Goal: Task Accomplishment & Management: Complete application form

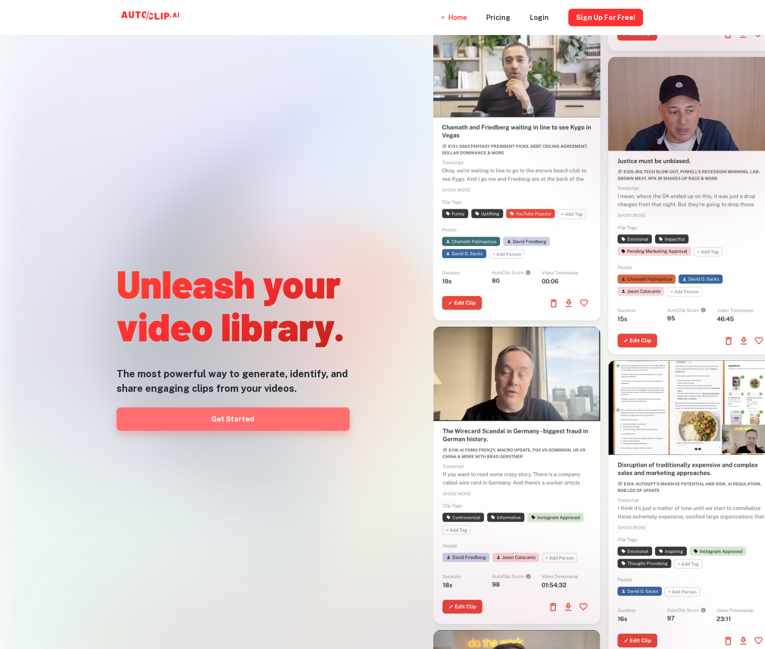
click at [274, 426] on link "Get Started" at bounding box center [233, 418] width 233 height 23
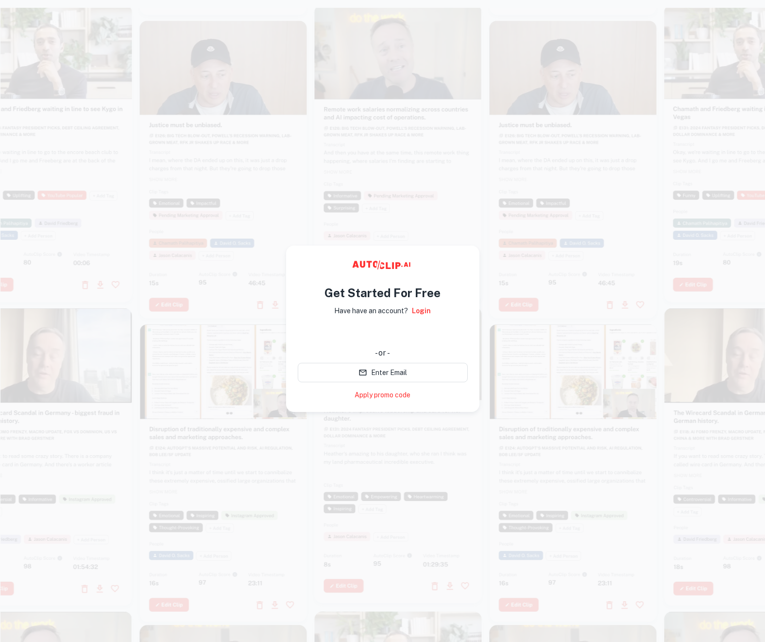
click at [390, 337] on div "使用 Google 账号登录。在新标签页中打开" at bounding box center [383, 333] width 170 height 21
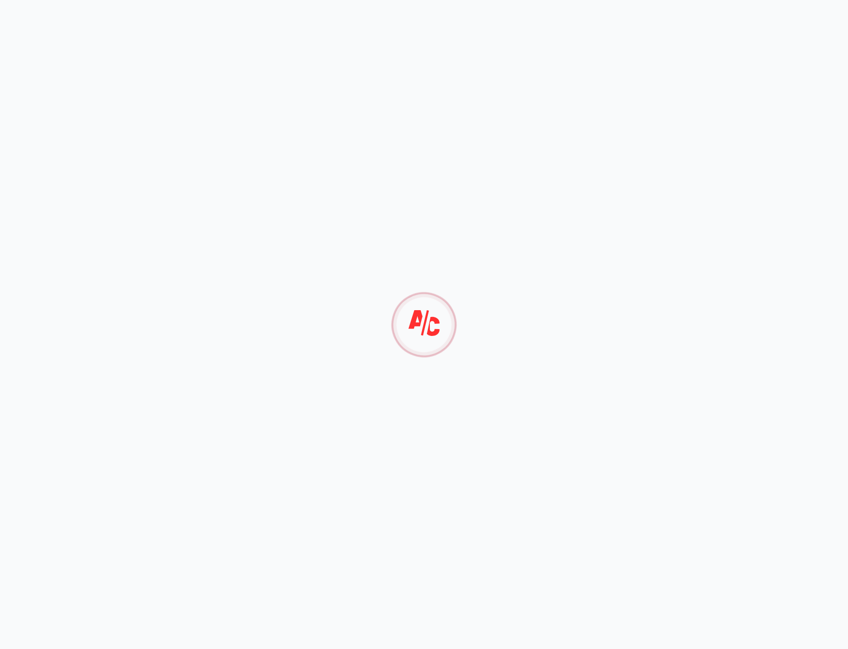
click at [411, 331] on div at bounding box center [423, 324] width 85 height 85
click at [428, 317] on div at bounding box center [424, 324] width 58 height 58
click at [427, 315] on div at bounding box center [424, 324] width 58 height 58
click at [429, 313] on div at bounding box center [424, 324] width 58 height 58
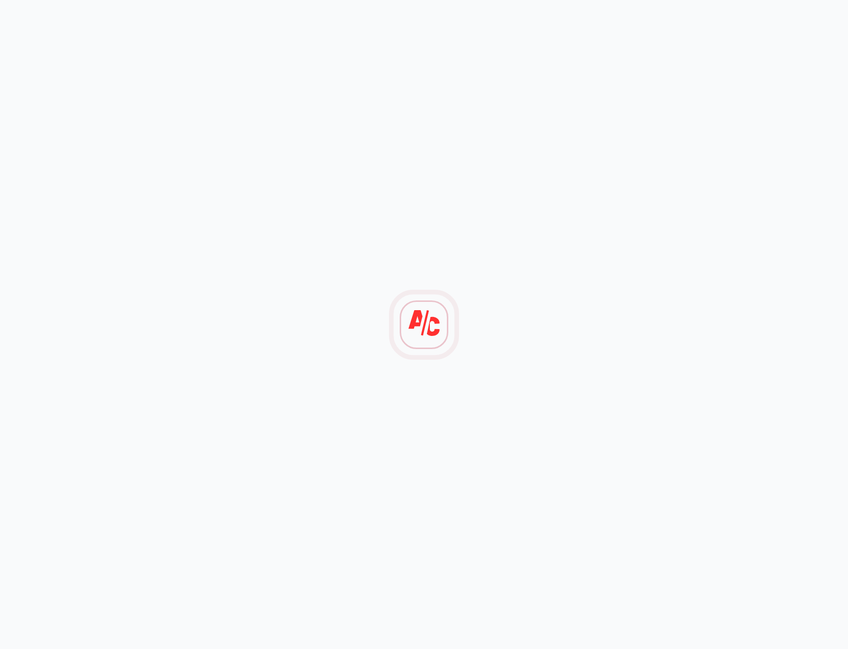
click at [409, 266] on div at bounding box center [424, 324] width 848 height 649
drag, startPoint x: 381, startPoint y: 160, endPoint x: 374, endPoint y: 77, distance: 83.4
click at [382, 158] on div at bounding box center [424, 324] width 848 height 649
drag, startPoint x: 374, startPoint y: 77, endPoint x: 225, endPoint y: 54, distance: 151.4
click at [355, 69] on div at bounding box center [424, 324] width 848 height 649
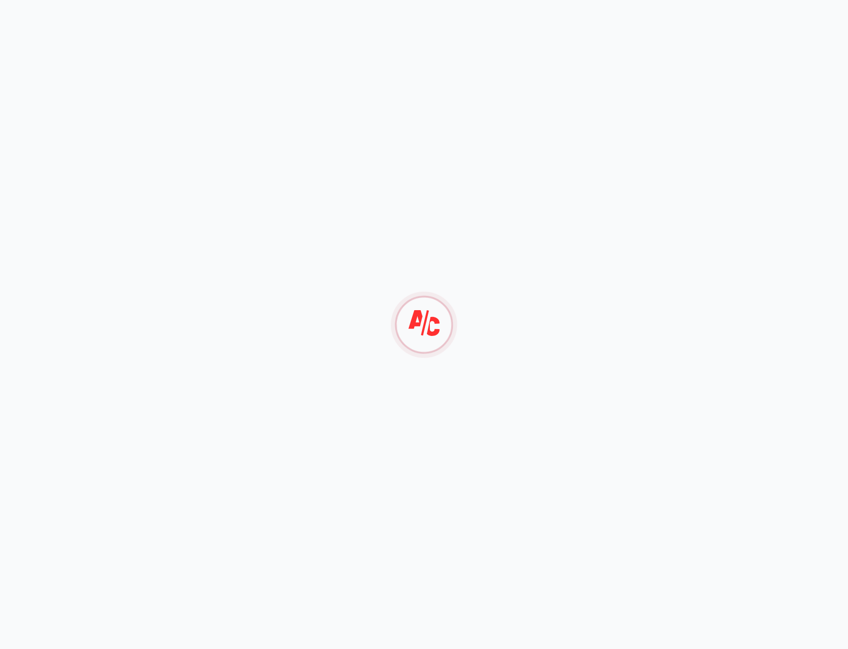
drag, startPoint x: 225, startPoint y: 54, endPoint x: 145, endPoint y: 142, distance: 118.7
click at [222, 59] on div at bounding box center [424, 324] width 848 height 649
drag, startPoint x: 145, startPoint y: 142, endPoint x: 196, endPoint y: 330, distance: 195.0
click at [152, 190] on div at bounding box center [424, 324] width 848 height 649
click at [296, 400] on div at bounding box center [424, 324] width 848 height 649
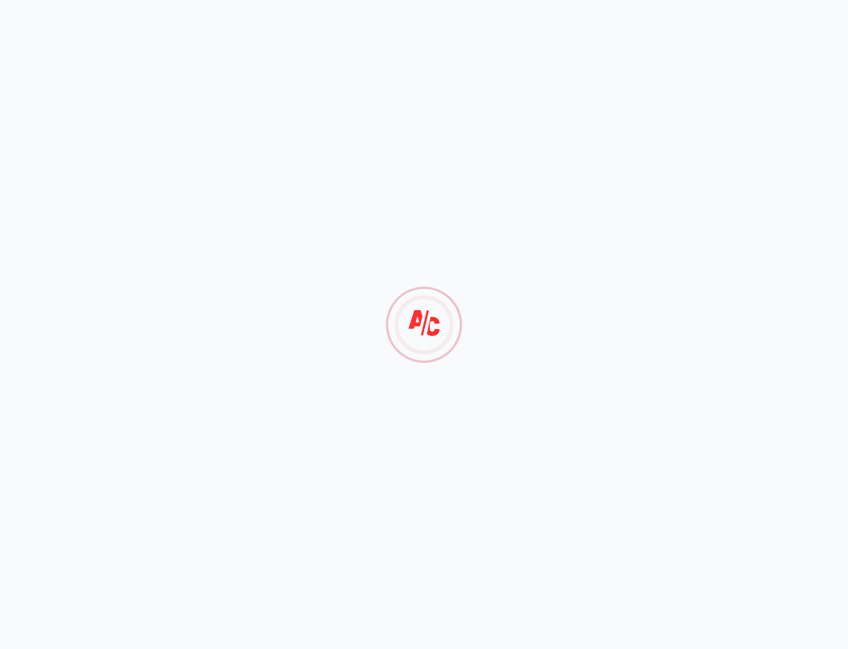
drag, startPoint x: 589, startPoint y: 370, endPoint x: 592, endPoint y: 362, distance: 8.5
click at [592, 362] on div at bounding box center [424, 324] width 848 height 649
drag, startPoint x: 671, startPoint y: 179, endPoint x: 552, endPoint y: 83, distance: 153.8
click at [666, 168] on div at bounding box center [424, 324] width 848 height 649
drag, startPoint x: 552, startPoint y: 83, endPoint x: 441, endPoint y: 121, distance: 117.4
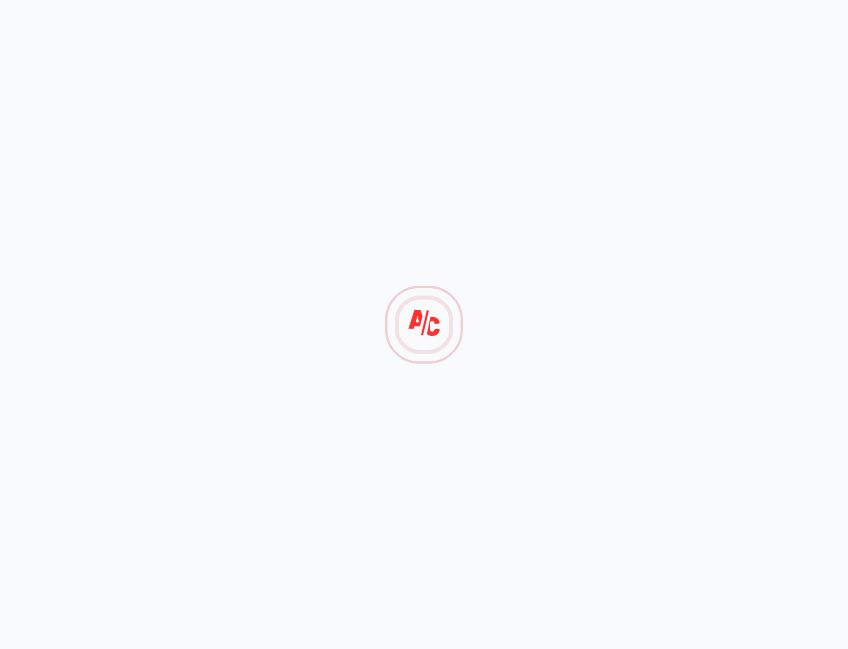
click at [549, 86] on div at bounding box center [424, 324] width 848 height 649
click at [342, 129] on div at bounding box center [424, 324] width 848 height 649
